Goal: Task Accomplishment & Management: Complete application form

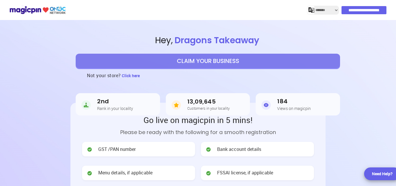
select select "*******"
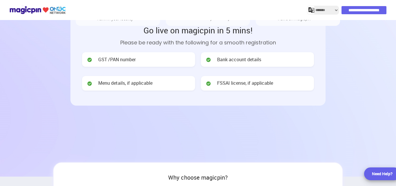
scroll to position [29, 0]
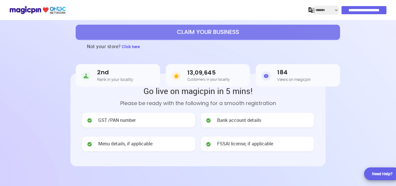
click at [111, 122] on span "GST /PAN number" at bounding box center [116, 120] width 37 height 7
click at [166, 129] on div "GST /PAN number Bank account details Menu details, if applicable FSSAI license,…" at bounding box center [198, 133] width 232 height 41
click at [170, 125] on div "GST /PAN number" at bounding box center [138, 120] width 113 height 15
click at [208, 125] on div "Bank account details" at bounding box center [257, 120] width 113 height 15
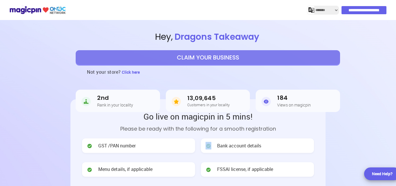
scroll to position [0, 0]
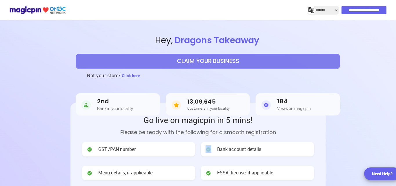
click at [238, 64] on button "CLAIM YOUR BUSINESS" at bounding box center [208, 61] width 265 height 15
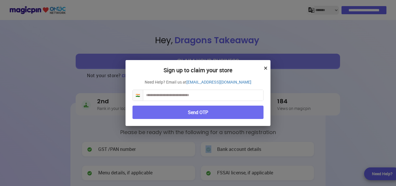
click at [232, 96] on input "text" at bounding box center [203, 95] width 120 height 11
type input "**********"
click at [227, 112] on button "Send OTP" at bounding box center [198, 113] width 131 height 14
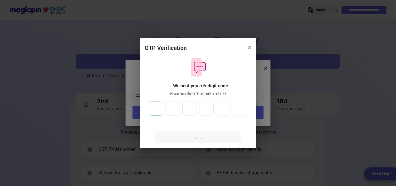
click at [155, 104] on input "number" at bounding box center [156, 109] width 15 height 14
type input "*"
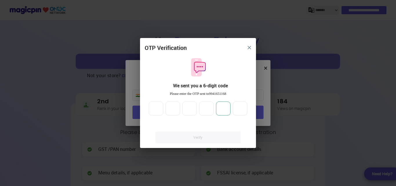
type input "*"
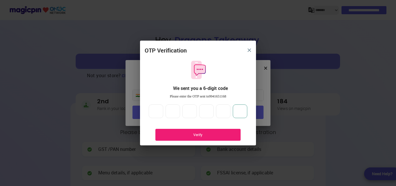
type input "*"
click at [165, 138] on div "Verify" at bounding box center [197, 135] width 85 height 12
click at [222, 135] on div "Verify" at bounding box center [198, 134] width 68 height 5
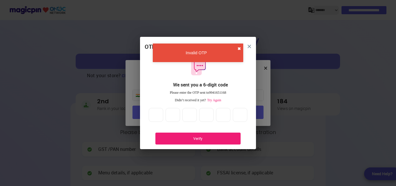
click at [241, 48] on button "✖" at bounding box center [239, 49] width 3 height 6
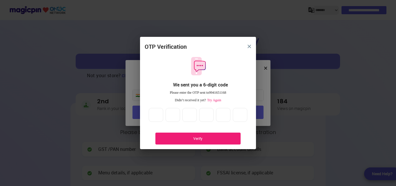
click at [217, 99] on span "Try Again" at bounding box center [213, 100] width 15 height 4
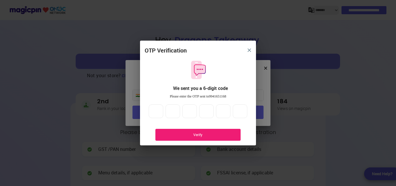
click at [200, 134] on div "Verify" at bounding box center [198, 134] width 68 height 5
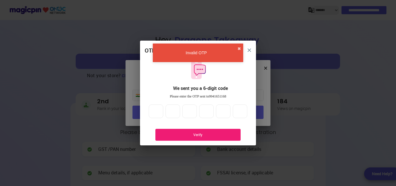
click at [236, 49] on div "Invalid OTP ✖" at bounding box center [198, 53] width 91 height 19
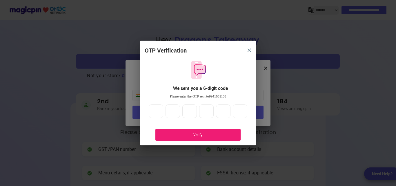
click at [254, 48] on button "close" at bounding box center [249, 50] width 10 height 10
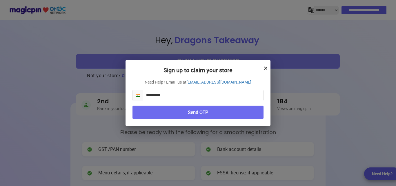
click at [205, 107] on button "Send OTP" at bounding box center [198, 113] width 131 height 14
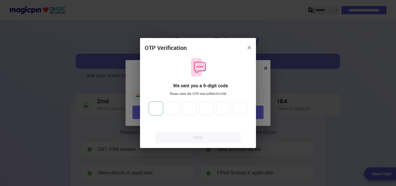
click at [155, 109] on input "number" at bounding box center [156, 109] width 15 height 14
type input "*"
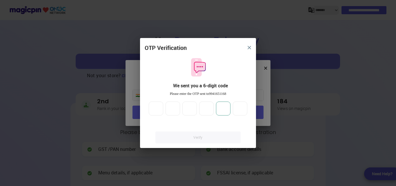
type input "*"
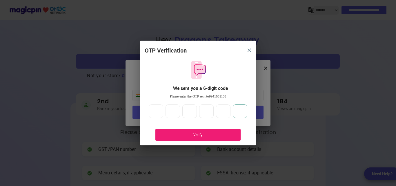
type input "*"
click at [194, 128] on div "OTP Verification We sent you a 6-digit code Please enter the OTP sent to 994165…" at bounding box center [198, 95] width 116 height 99
click at [194, 129] on div "Verify" at bounding box center [197, 135] width 85 height 12
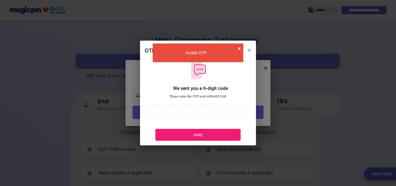
click at [237, 48] on div "Invalid OTP ✖" at bounding box center [198, 53] width 91 height 19
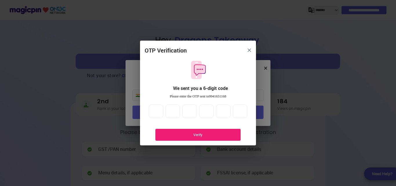
click at [214, 137] on div "Verify" at bounding box center [197, 135] width 85 height 12
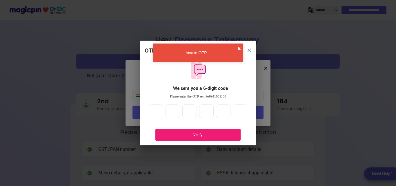
click at [238, 48] on button "✖" at bounding box center [239, 49] width 3 height 6
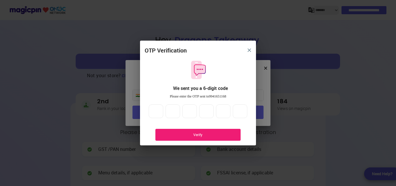
click at [249, 48] on img "close" at bounding box center [249, 49] width 3 height 3
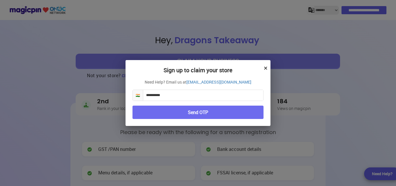
click at [234, 112] on button "Send OTP" at bounding box center [198, 113] width 131 height 14
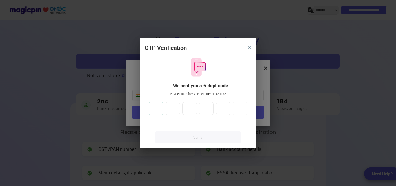
click at [158, 111] on input "number" at bounding box center [156, 109] width 15 height 14
click at [159, 110] on input "number" at bounding box center [156, 109] width 15 height 14
click at [159, 109] on input "number" at bounding box center [156, 109] width 15 height 14
type input "*"
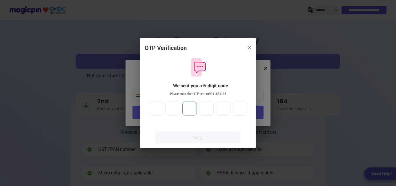
type input "*"
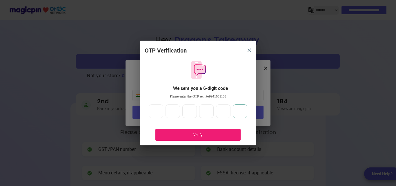
type input "*"
click at [163, 134] on div "Verify" at bounding box center [197, 135] width 85 height 12
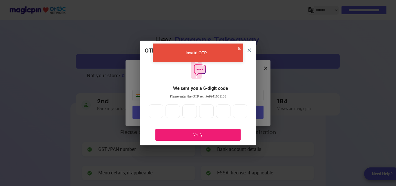
click at [237, 48] on div "Invalid OTP ✖" at bounding box center [198, 53] width 91 height 19
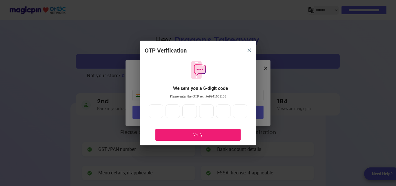
click at [251, 47] on button "close" at bounding box center [249, 50] width 10 height 10
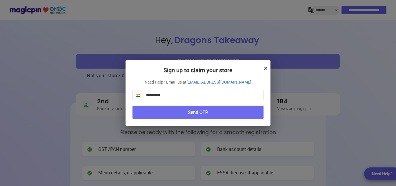
click at [272, 66] on div "**********" at bounding box center [198, 93] width 396 height 186
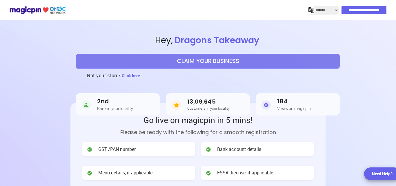
select select "*******"
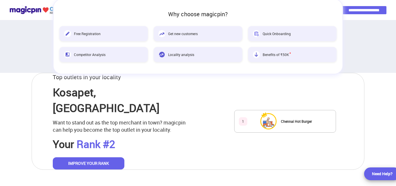
scroll to position [137, 0]
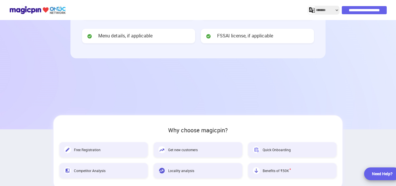
click at [351, 12] on input "**********" at bounding box center [364, 10] width 45 height 8
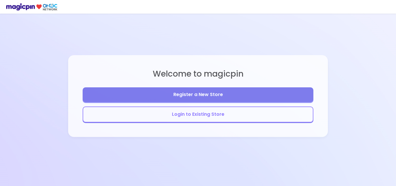
click at [225, 97] on button "Register a New Store" at bounding box center [198, 94] width 231 height 15
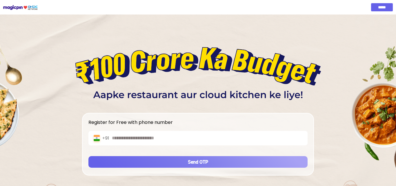
click at [178, 142] on div at bounding box center [197, 138] width 219 height 15
click at [180, 139] on input "text" at bounding box center [208, 138] width 193 height 7
type input "**********"
click at [164, 159] on button "Send OTP" at bounding box center [197, 162] width 219 height 12
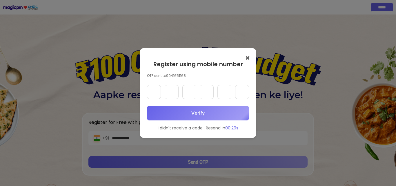
click at [159, 90] on input "text" at bounding box center [154, 92] width 14 height 14
type input "*"
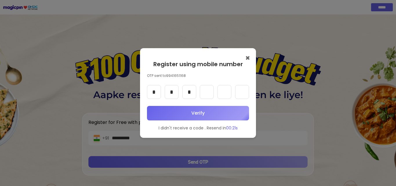
type input "*"
click at [165, 113] on button "Verify" at bounding box center [198, 113] width 102 height 15
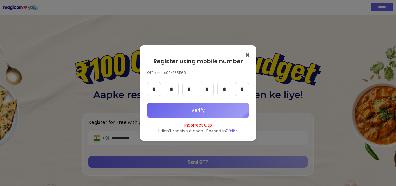
click at [199, 112] on button "Verify" at bounding box center [198, 110] width 102 height 15
click at [200, 112] on button "Verify" at bounding box center [198, 110] width 102 height 15
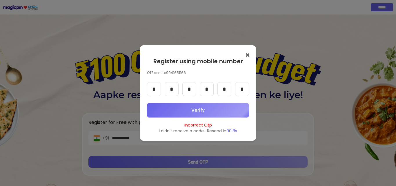
drag, startPoint x: 200, startPoint y: 112, endPoint x: 223, endPoint y: 105, distance: 23.7
click at [223, 108] on button "Verify" at bounding box center [198, 110] width 102 height 15
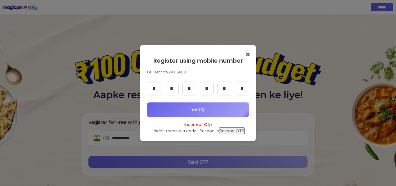
click at [224, 108] on button "Verify" at bounding box center [198, 109] width 102 height 15
click at [212, 105] on button "Verify" at bounding box center [198, 109] width 102 height 15
click at [248, 55] on button "✖" at bounding box center [247, 54] width 5 height 8
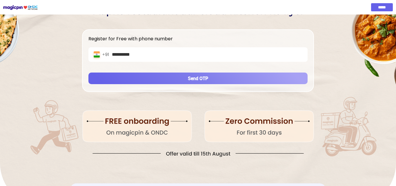
scroll to position [87, 0]
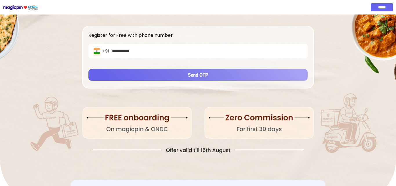
click at [223, 70] on button "Send OTP" at bounding box center [197, 75] width 219 height 12
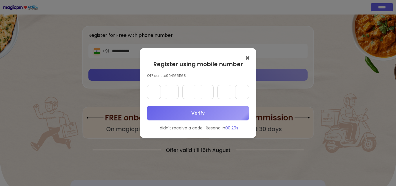
click at [151, 95] on input "text" at bounding box center [154, 92] width 14 height 14
type input "*"
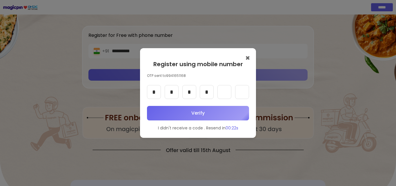
type input "*"
click at [159, 117] on button "Verify" at bounding box center [198, 113] width 102 height 15
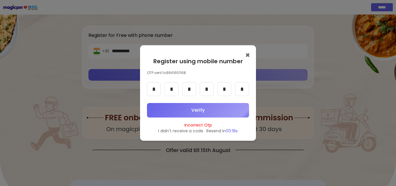
click at [250, 57] on button "✖" at bounding box center [247, 55] width 5 height 8
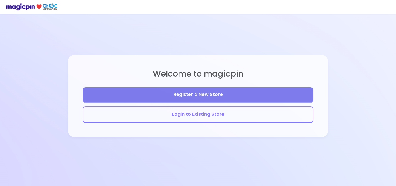
select select "*******"
